Goal: Task Accomplishment & Management: Use online tool/utility

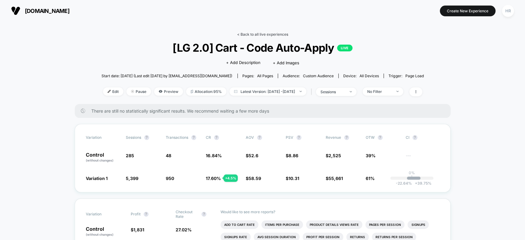
click at [268, 36] on link "< Back to all live experiences" at bounding box center [262, 34] width 51 height 5
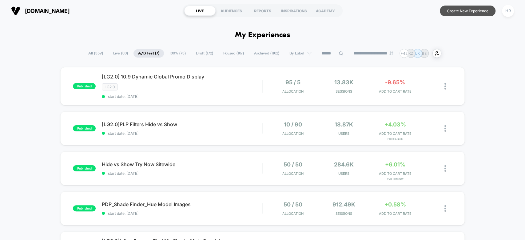
click at [460, 12] on button "Create New Experience" at bounding box center [468, 11] width 56 height 11
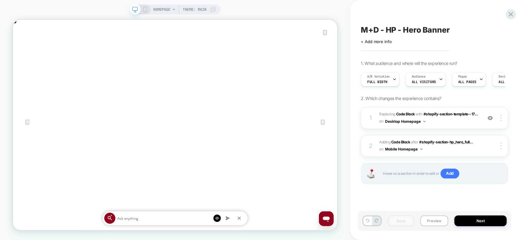
click at [143, 10] on icon at bounding box center [145, 10] width 6 height 6
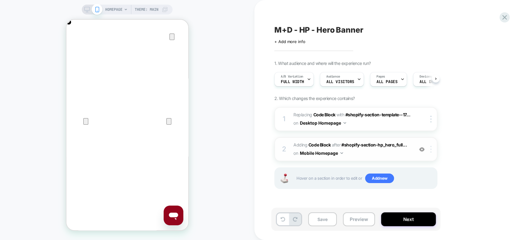
click at [432, 150] on div at bounding box center [432, 149] width 10 height 7
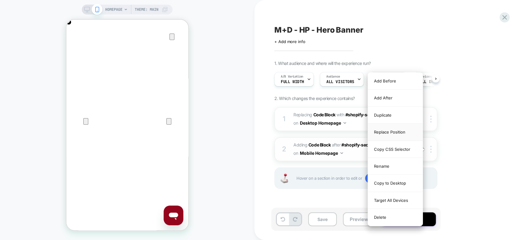
click at [402, 130] on div "Replace Position" at bounding box center [395, 132] width 55 height 17
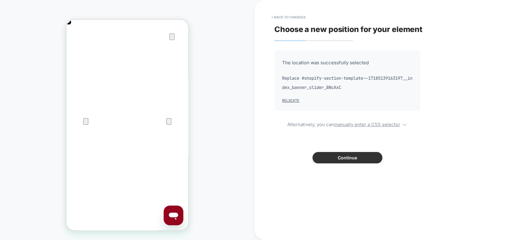
click at [323, 159] on button "Continue" at bounding box center [348, 157] width 70 height 11
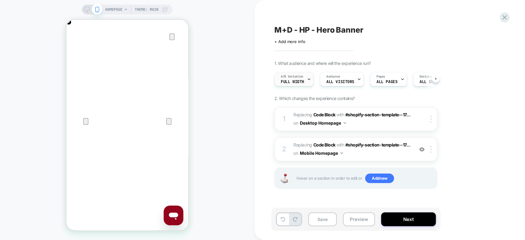
click at [310, 79] on div "A/B Variation Full Width" at bounding box center [294, 79] width 39 height 14
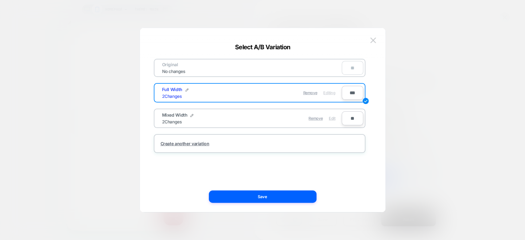
click at [332, 119] on span "Edit" at bounding box center [332, 118] width 6 height 5
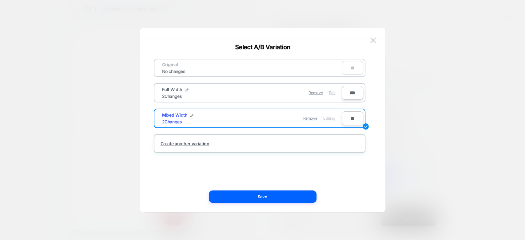
click at [335, 95] on span "Edit" at bounding box center [332, 92] width 6 height 5
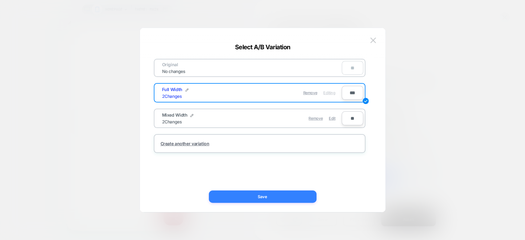
click at [292, 194] on button "Save" at bounding box center [263, 197] width 108 height 12
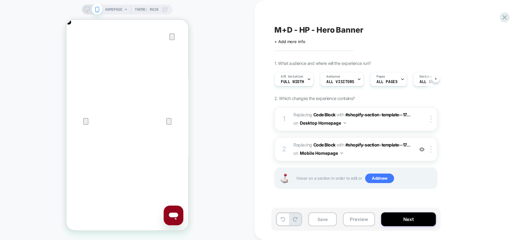
click at [86, 11] on icon at bounding box center [87, 10] width 6 height 6
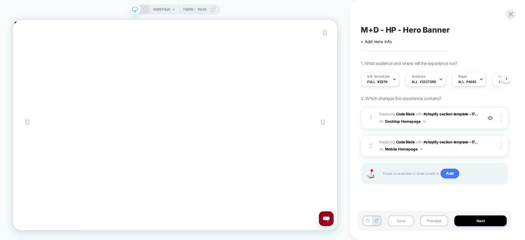
click at [400, 225] on button "Save" at bounding box center [401, 220] width 26 height 11
click at [401, 222] on button "Save" at bounding box center [401, 220] width 26 height 11
click at [436, 220] on button "Preview" at bounding box center [434, 220] width 28 height 11
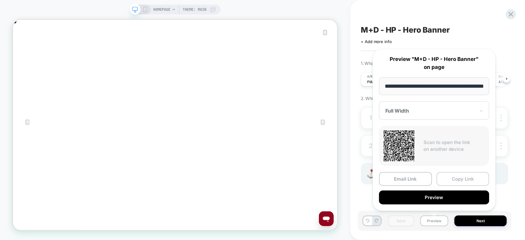
click at [456, 174] on button "Copy Link" at bounding box center [463, 179] width 53 height 14
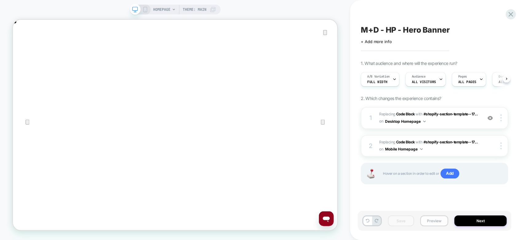
click at [430, 218] on button "Preview" at bounding box center [434, 220] width 28 height 11
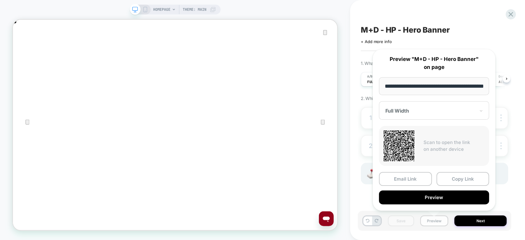
scroll to position [0, 22]
click at [450, 182] on button "Copy Link" at bounding box center [463, 179] width 53 height 14
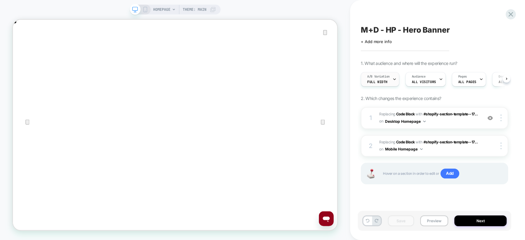
click at [391, 80] on div "A/B Variation Full Width" at bounding box center [378, 79] width 35 height 14
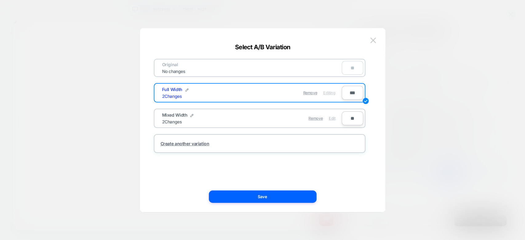
click at [333, 120] on span "Edit" at bounding box center [332, 118] width 6 height 5
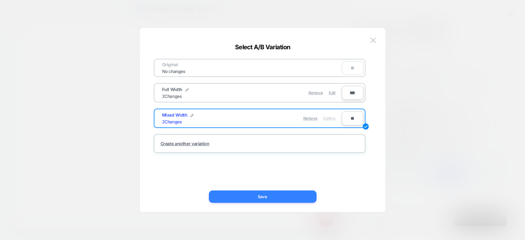
click at [257, 199] on button "Save" at bounding box center [263, 197] width 108 height 12
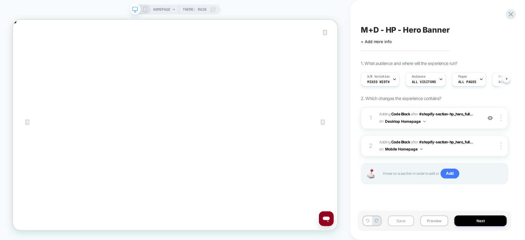
click at [401, 221] on button "Save" at bounding box center [401, 220] width 26 height 11
click at [385, 81] on span "Mixed Width" at bounding box center [378, 82] width 22 height 4
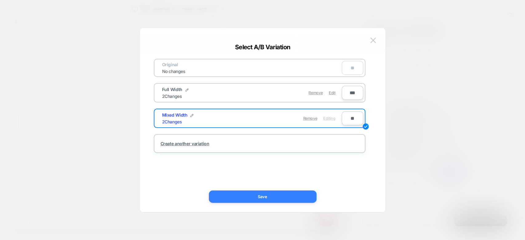
click at [261, 191] on button "Save" at bounding box center [263, 197] width 108 height 12
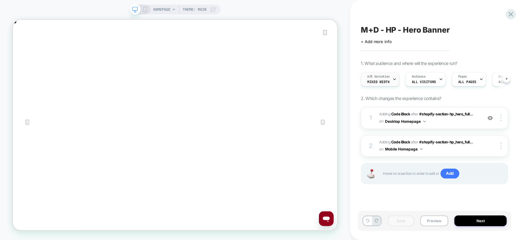
click at [387, 82] on span "Mixed Width" at bounding box center [378, 82] width 22 height 4
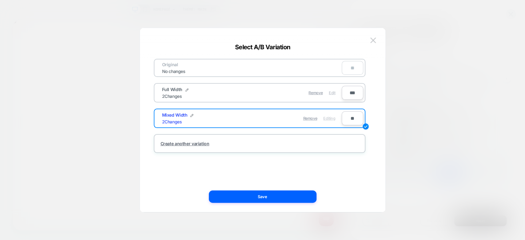
click at [333, 91] on span "Edit" at bounding box center [332, 92] width 6 height 5
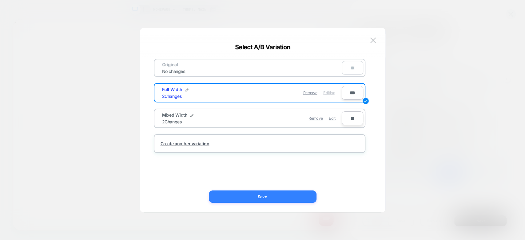
click at [271, 199] on button "Save" at bounding box center [263, 197] width 108 height 12
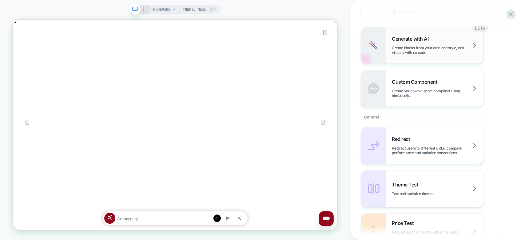
scroll to position [211, 0]
click at [436, 40] on div "Generate with AI Create blocks from your data and style, edit visually with no …" at bounding box center [438, 44] width 92 height 19
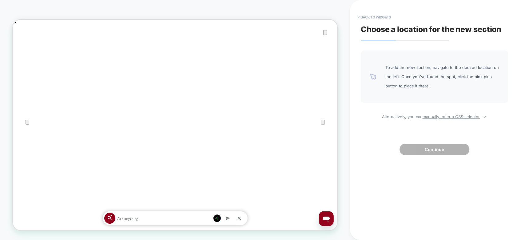
click at [21, 49] on icon "Close" at bounding box center [19, 51] width 4 height 4
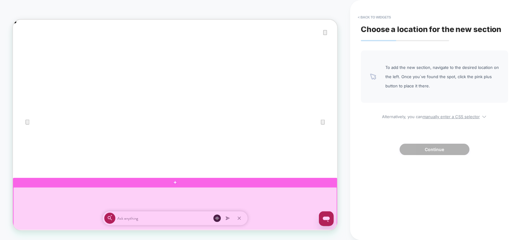
scroll to position [0, 433]
